Goal: Answer question/provide support: Share knowledge or assist other users

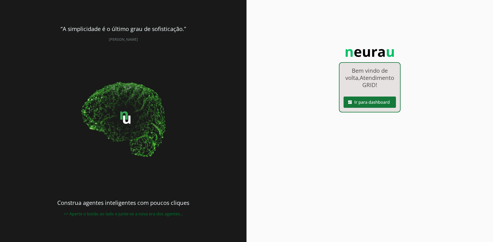
click at [373, 109] on span at bounding box center [369, 102] width 52 height 12
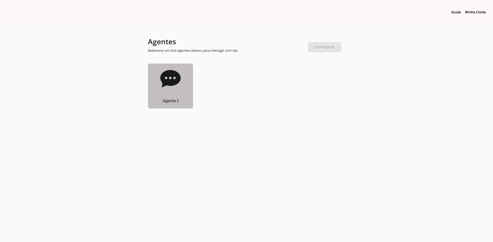
click at [172, 79] on icon at bounding box center [170, 78] width 20 height 17
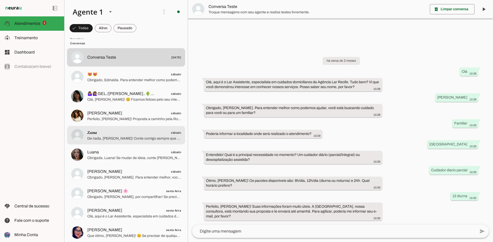
scroll to position [103, 0]
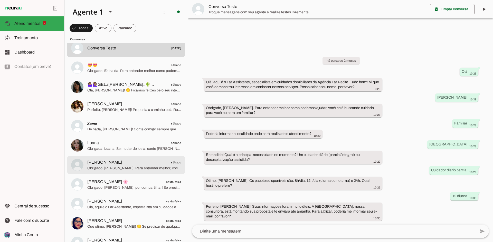
click at [133, 162] on span "[PERSON_NAME] sábado" at bounding box center [134, 163] width 94 height 6
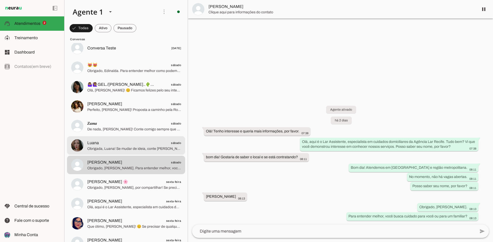
click at [134, 142] on span "Luana sábado" at bounding box center [134, 143] width 94 height 6
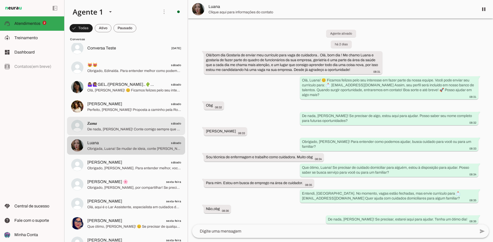
click at [144, 131] on span "De nada, [PERSON_NAME]! Conte comigo sempre que precisar. Fique bem! 😊" at bounding box center [134, 129] width 94 height 5
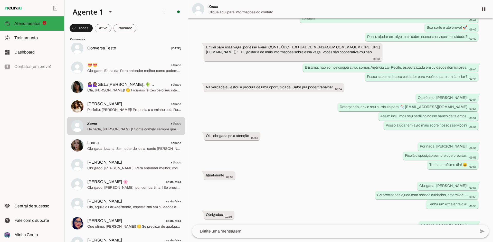
scroll to position [92, 0]
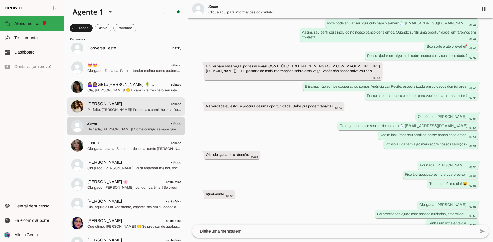
click at [135, 111] on span "Perfeito, [PERSON_NAME]! Proposta a caminho pela Rosângela até amanhã. Obrigada…" at bounding box center [134, 109] width 94 height 5
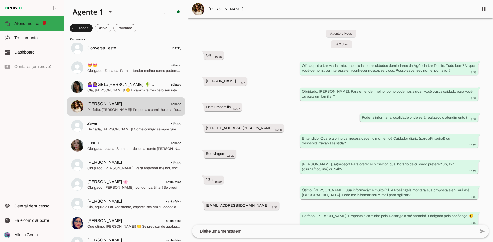
click at [230, 10] on span "[PERSON_NAME]" at bounding box center [341, 9] width 266 height 6
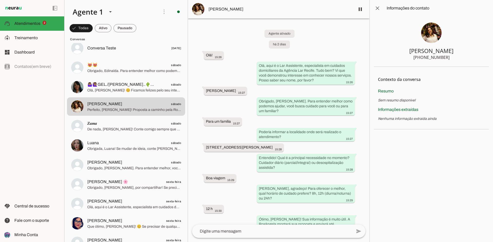
drag, startPoint x: 447, startPoint y: 59, endPoint x: 429, endPoint y: 57, distance: 18.5
click at [429, 57] on section "[PERSON_NAME] [PHONE_NUMBER]" at bounding box center [431, 41] width 115 height 51
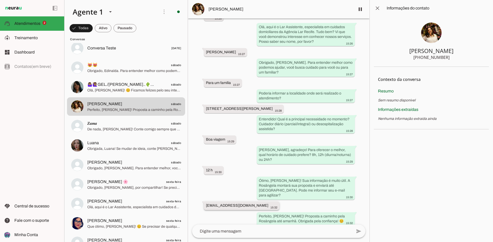
click at [0, 0] on slot "[EMAIL_ADDRESS][DOMAIN_NAME]" at bounding box center [0, 0] width 0 height 0
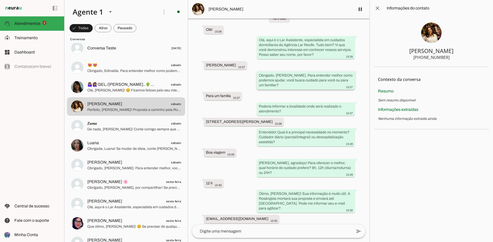
scroll to position [31, 0]
